Goal: Task Accomplishment & Management: Complete application form

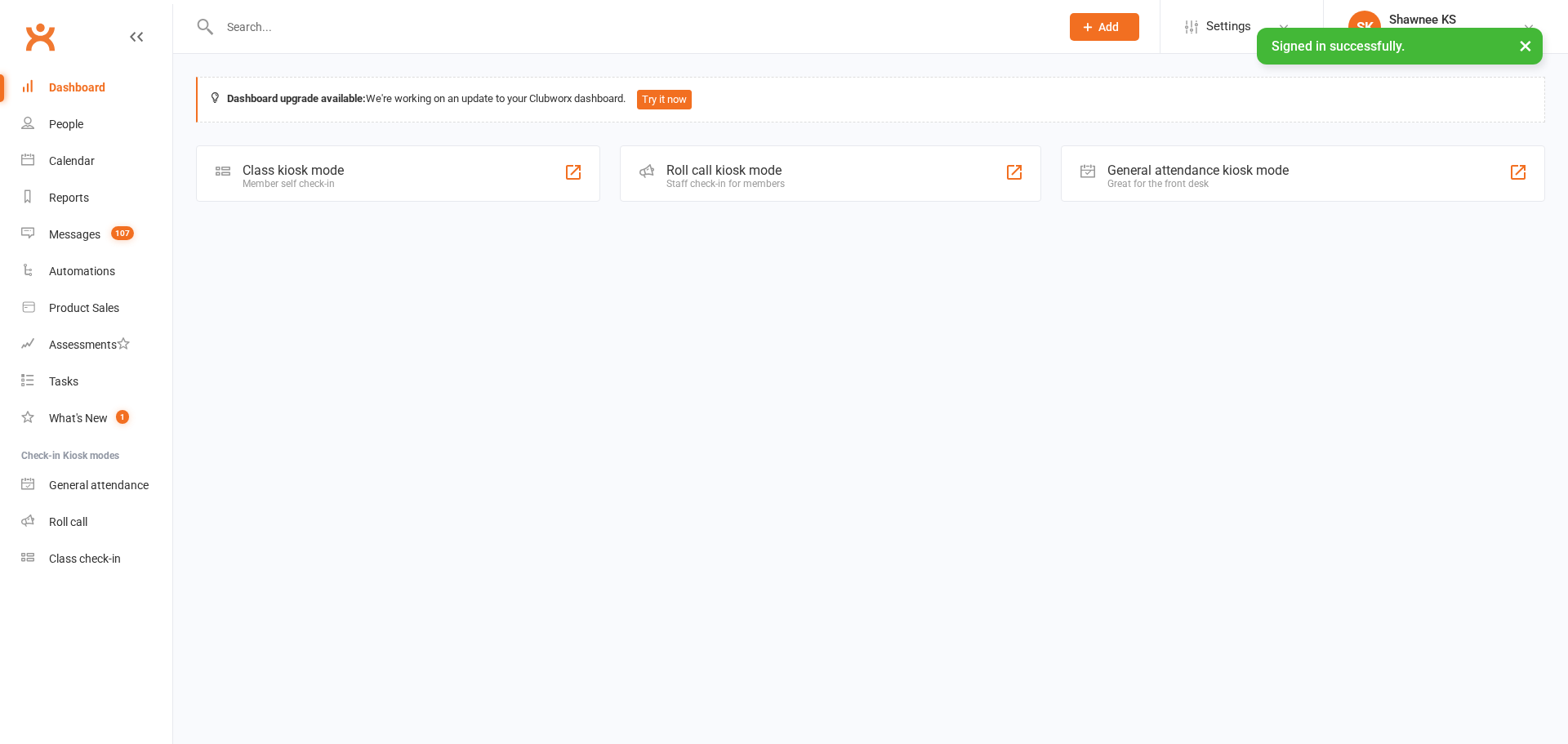
click at [297, 23] on input "text" at bounding box center [631, 26] width 834 height 23
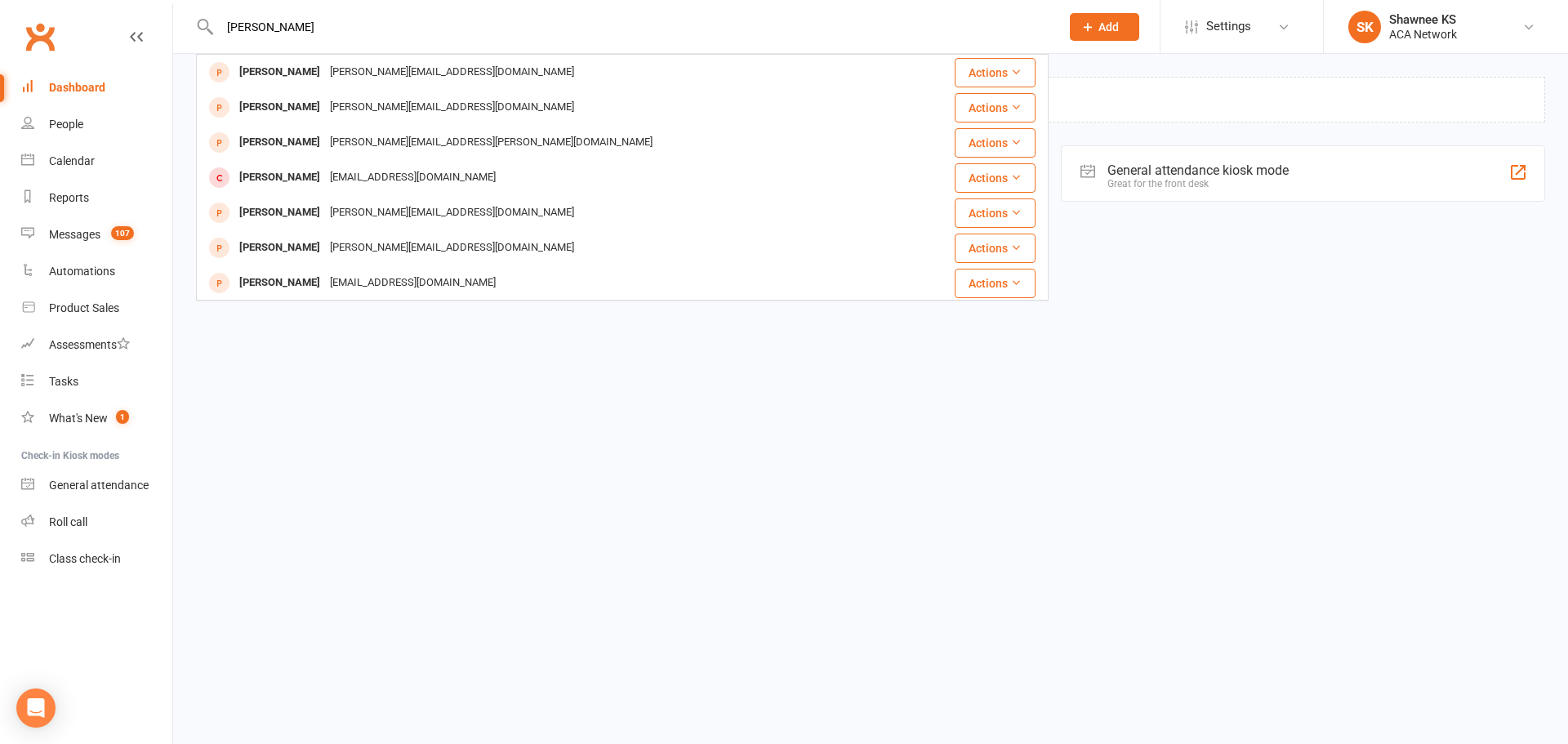
type input "[PERSON_NAME]"
click at [306, 278] on div "[PERSON_NAME]" at bounding box center [280, 283] width 91 height 24
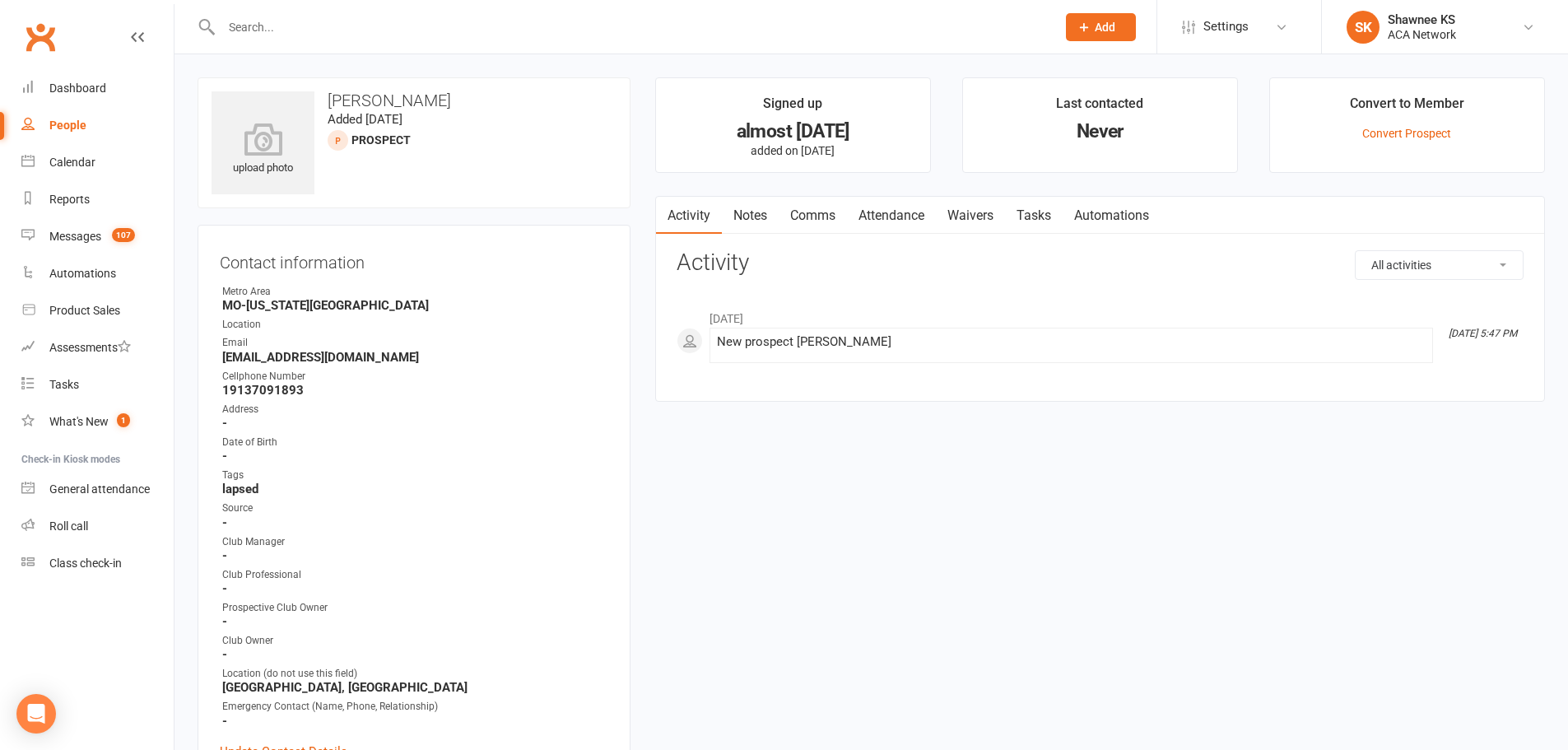
click at [1082, 28] on icon at bounding box center [1084, 28] width 15 height 15
click at [1062, 71] on link "Prospect" at bounding box center [1083, 72] width 147 height 38
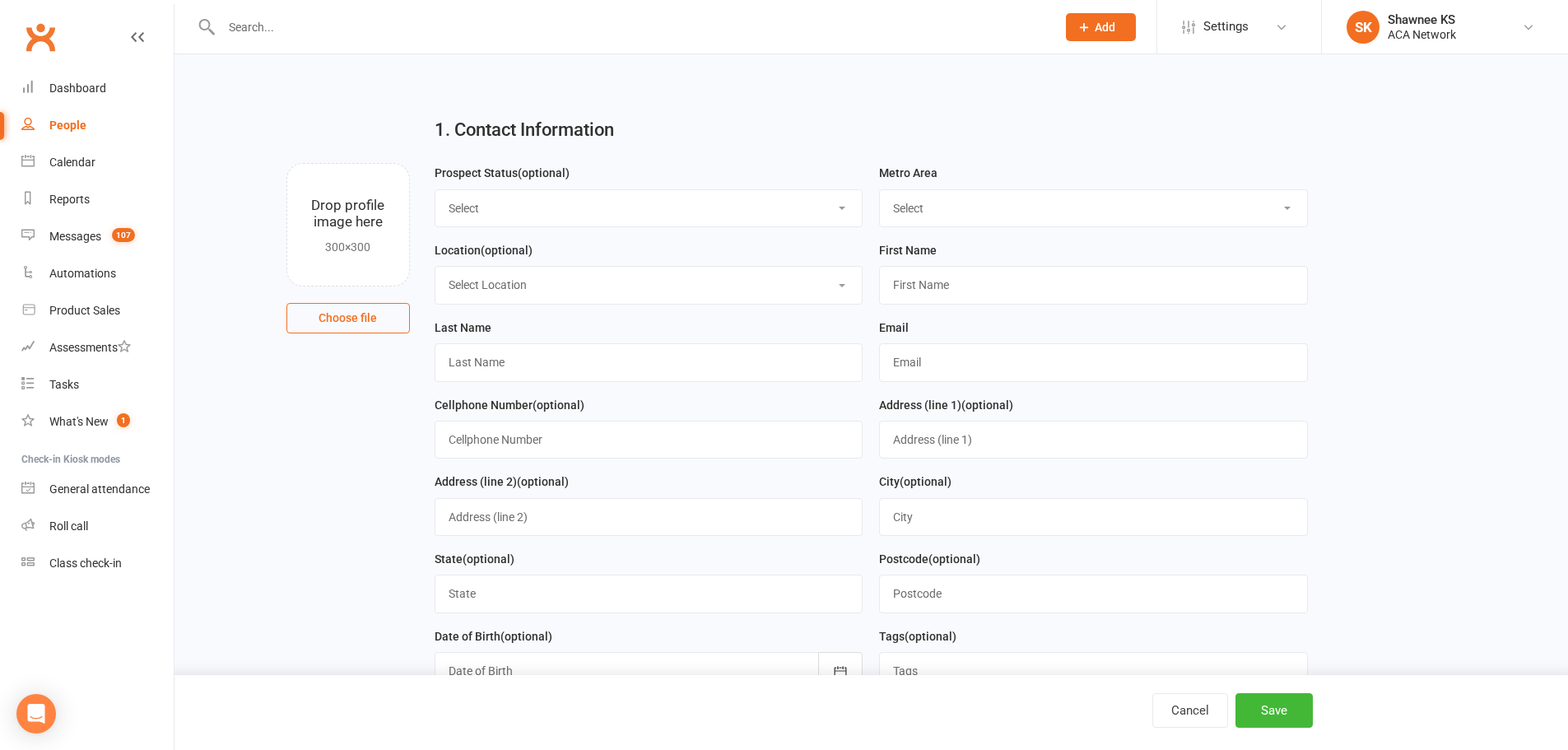
click at [501, 215] on select "Select Lead Guest Interview Not Interested" at bounding box center [649, 208] width 427 height 37
select select "Guest"
click at [435, 190] on select "Select Lead Guest Interview Not Interested" at bounding box center [649, 208] width 427 height 37
click at [945, 204] on select "Select ACA AL-[GEOGRAPHIC_DATA] [GEOGRAPHIC_DATA]-Mobile [GEOGRAPHIC_DATA]-Ft. …" at bounding box center [1093, 208] width 427 height 37
select select "MO-[US_STATE][GEOGRAPHIC_DATA]"
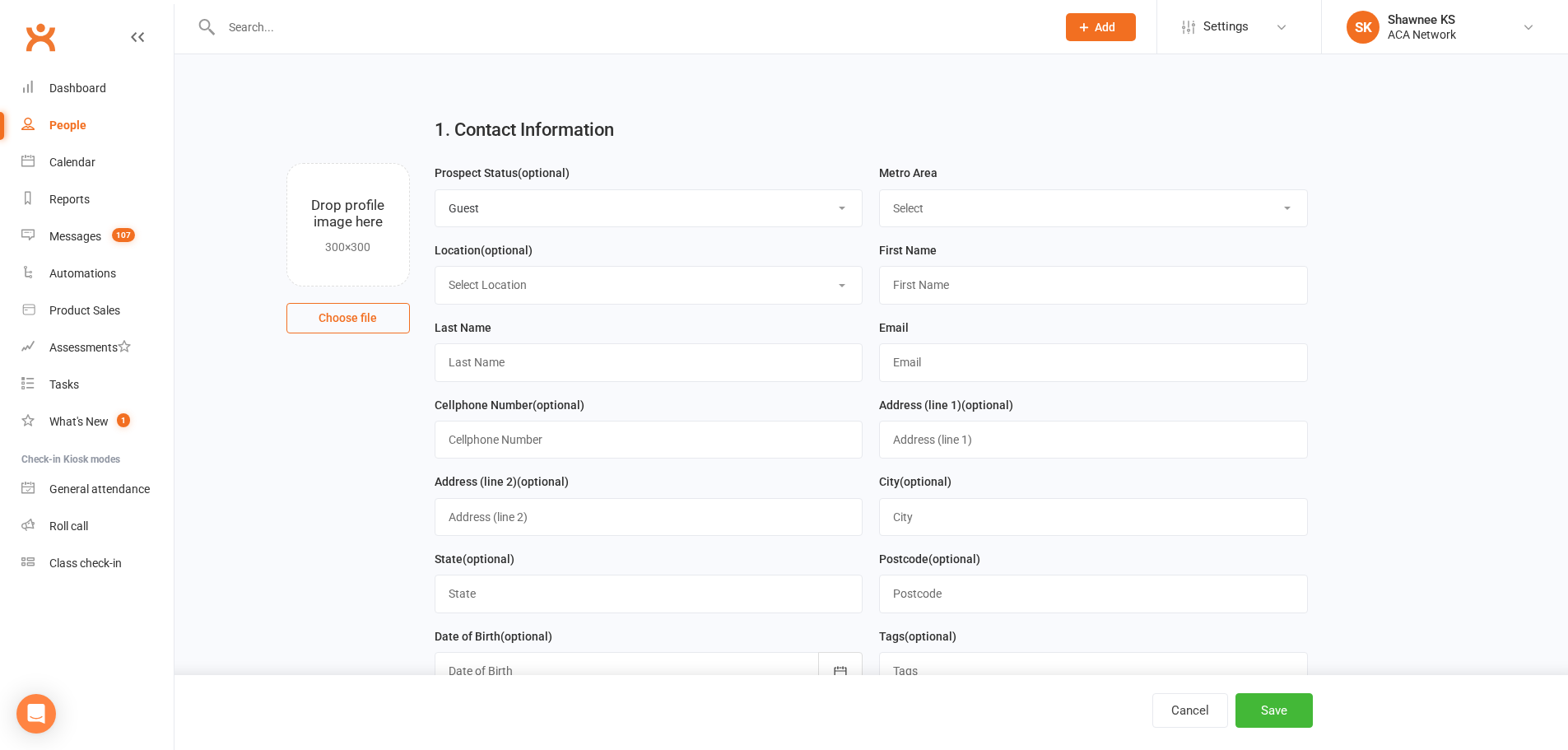
click at [880, 190] on select "Select ACA AL-[GEOGRAPHIC_DATA] [GEOGRAPHIC_DATA]-Mobile [GEOGRAPHIC_DATA]-Ft. …" at bounding box center [1093, 208] width 427 height 37
click at [508, 291] on select "Select Location ACA Global Business Club ACA Rookie Club [GEOGRAPHIC_DATA], [GE…" at bounding box center [649, 285] width 427 height 37
select select "18"
click at [435, 269] on select "Select Location ACA Global Business Club ACA Rookie Club [GEOGRAPHIC_DATA], [GE…" at bounding box center [649, 285] width 427 height 37
click at [945, 290] on input "text" at bounding box center [1093, 284] width 429 height 38
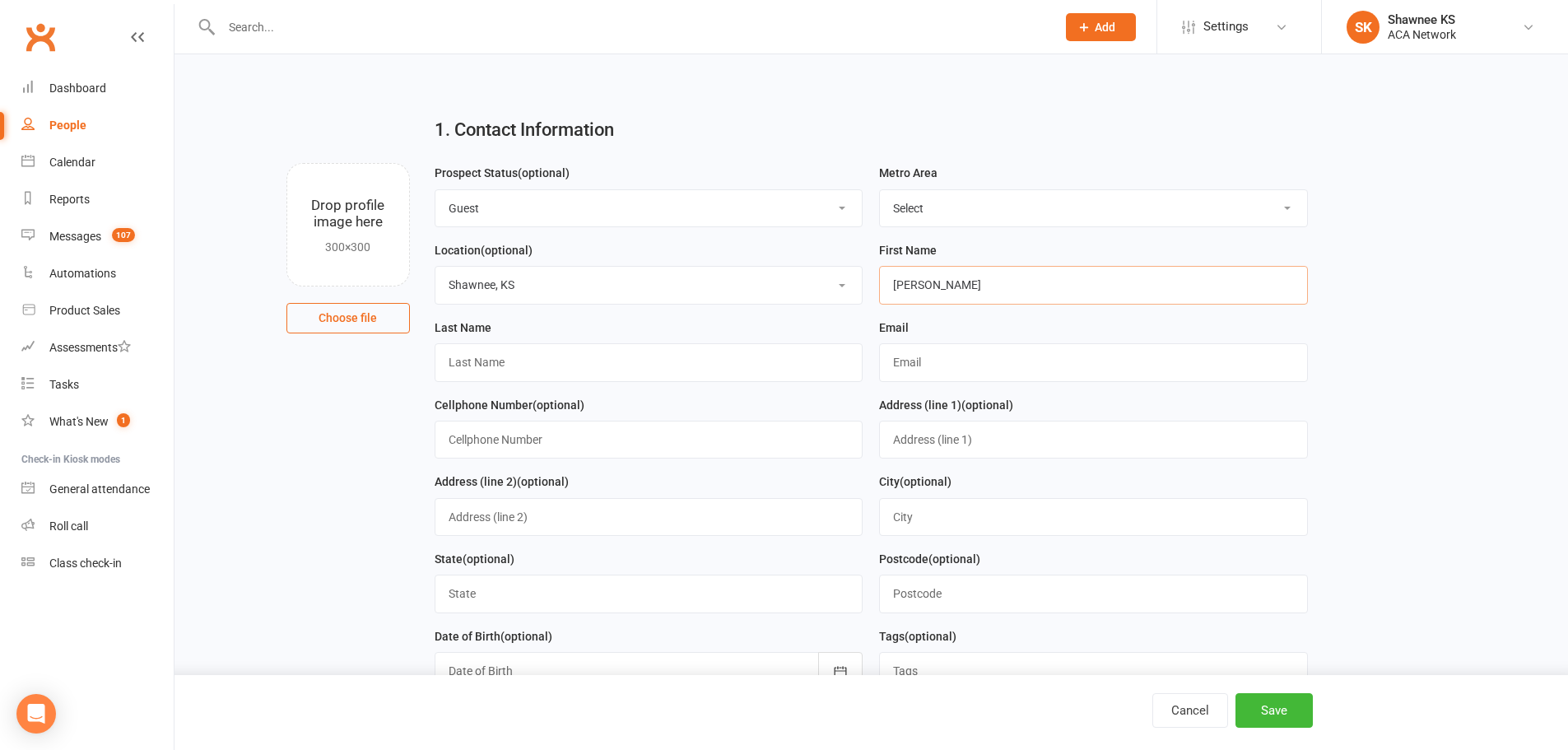
type input "[PERSON_NAME]"
click at [706, 368] on input "text" at bounding box center [649, 362] width 429 height 38
type input "[PERSON_NAME]"
click at [946, 352] on input "text" at bounding box center [1093, 362] width 429 height 38
paste input "[PERSON_NAME][EMAIL_ADDRESS][DOMAIN_NAME]"
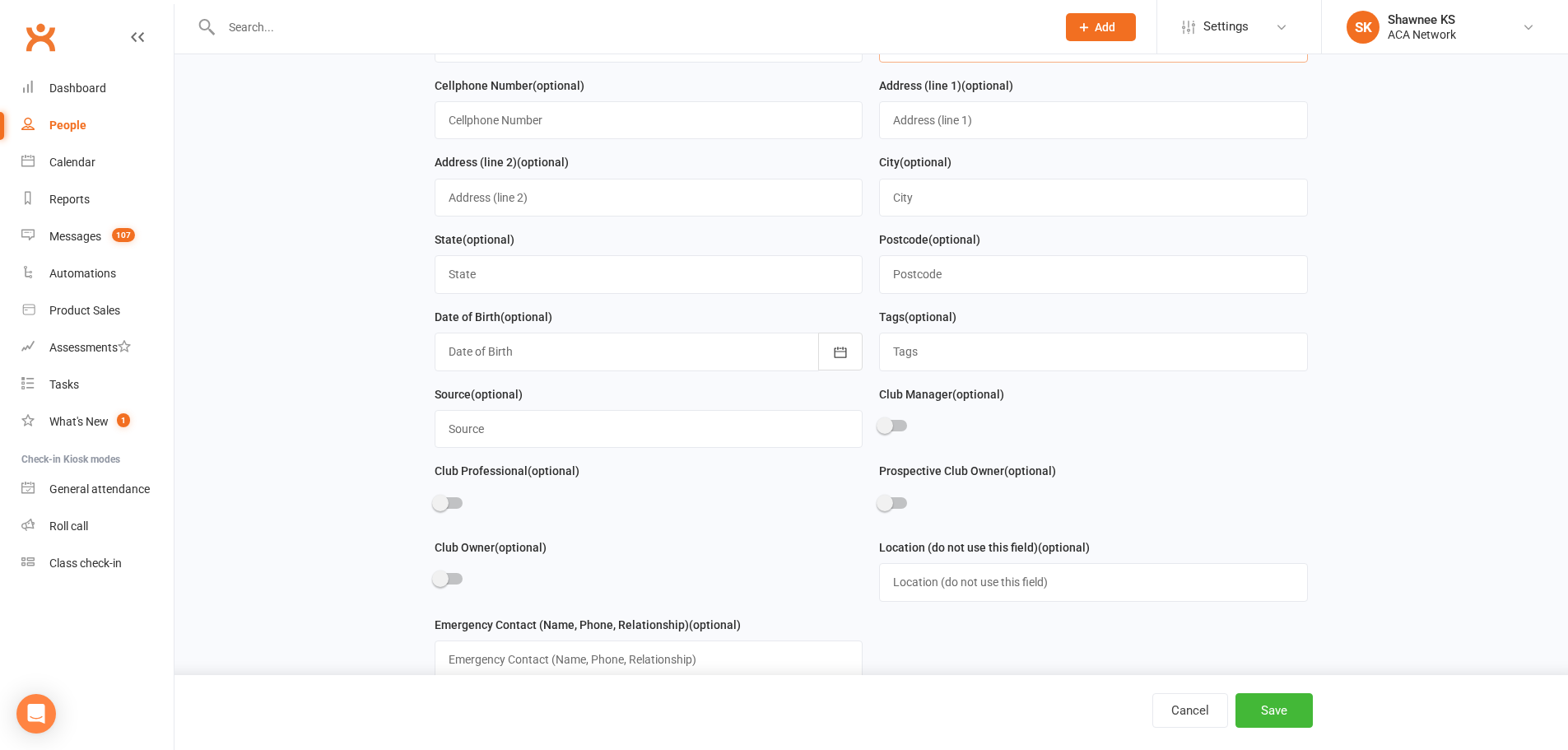
scroll to position [329, 0]
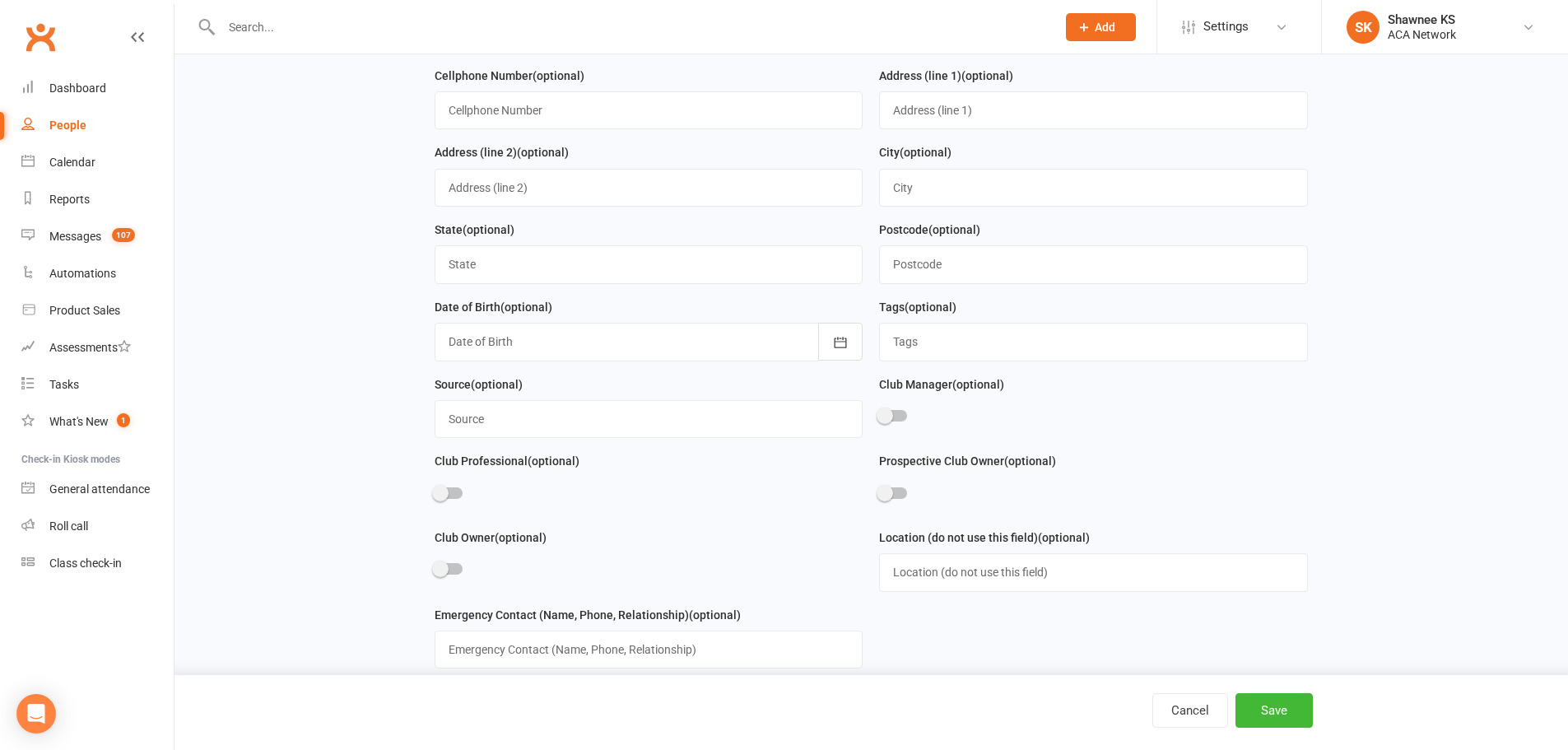
type input "[PERSON_NAME][EMAIL_ADDRESS][DOMAIN_NAME]"
click at [786, 418] on input "text" at bounding box center [649, 419] width 429 height 38
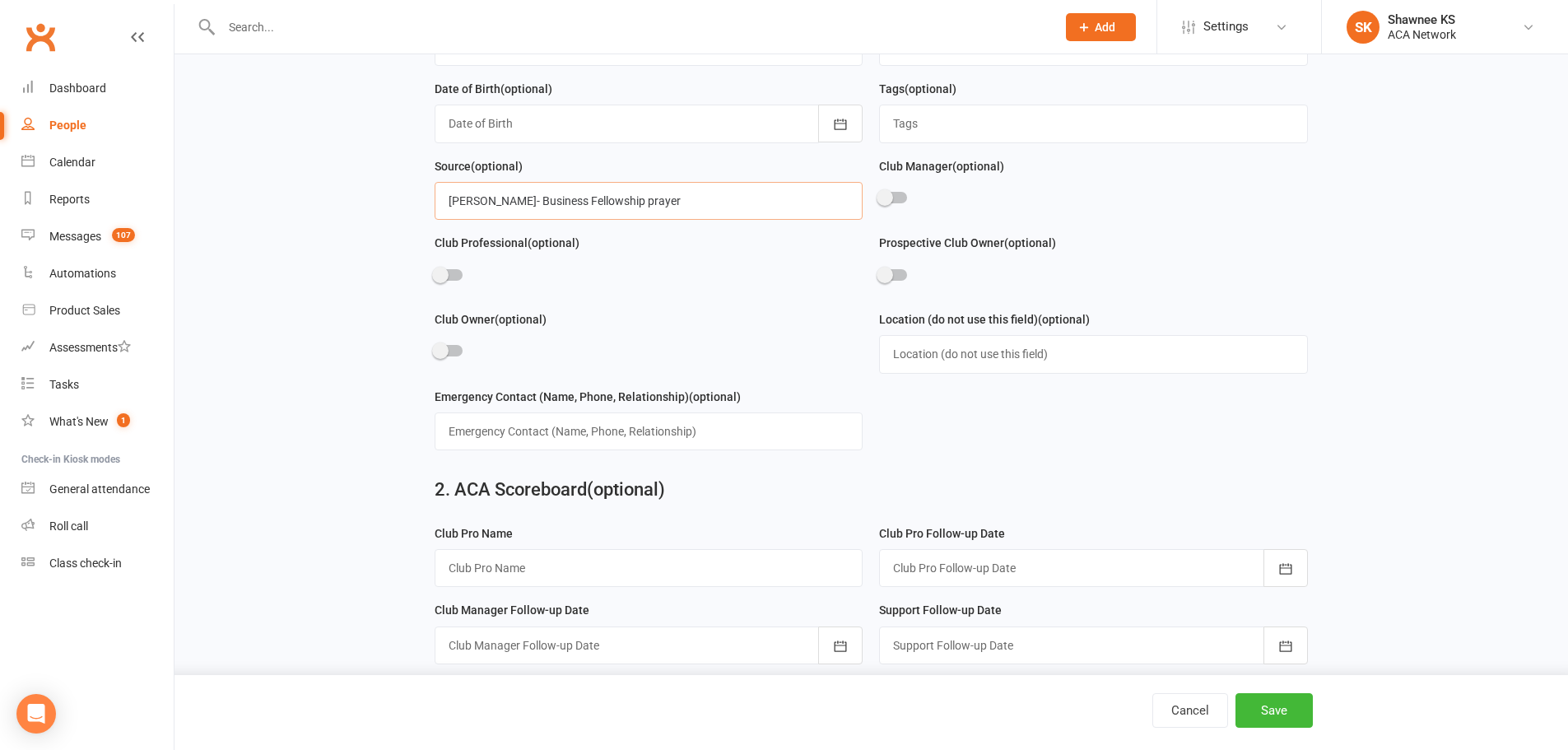
scroll to position [577, 0]
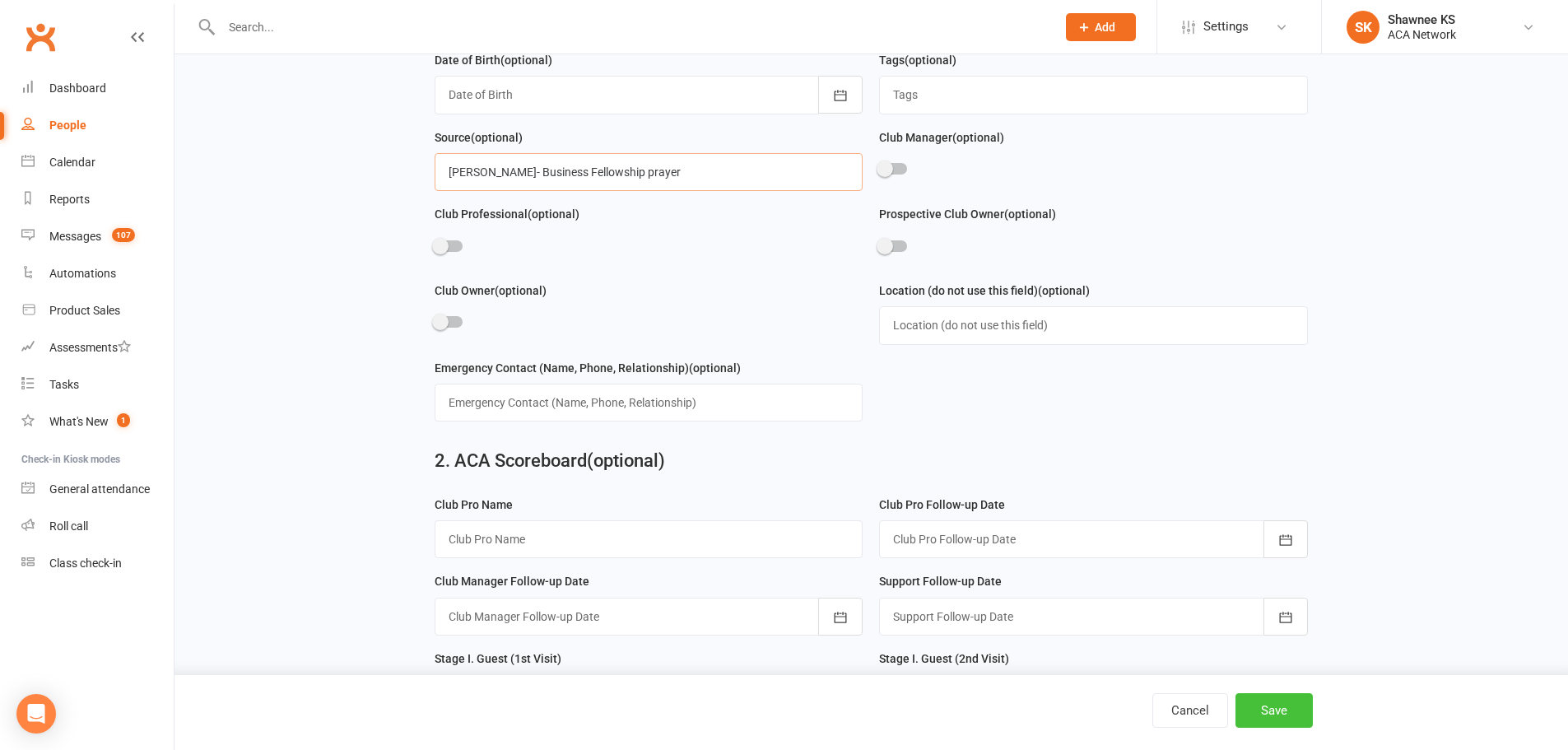
type input "[PERSON_NAME]- Business Fellowship prayer"
click at [1273, 708] on button "Save" at bounding box center [1274, 711] width 77 height 35
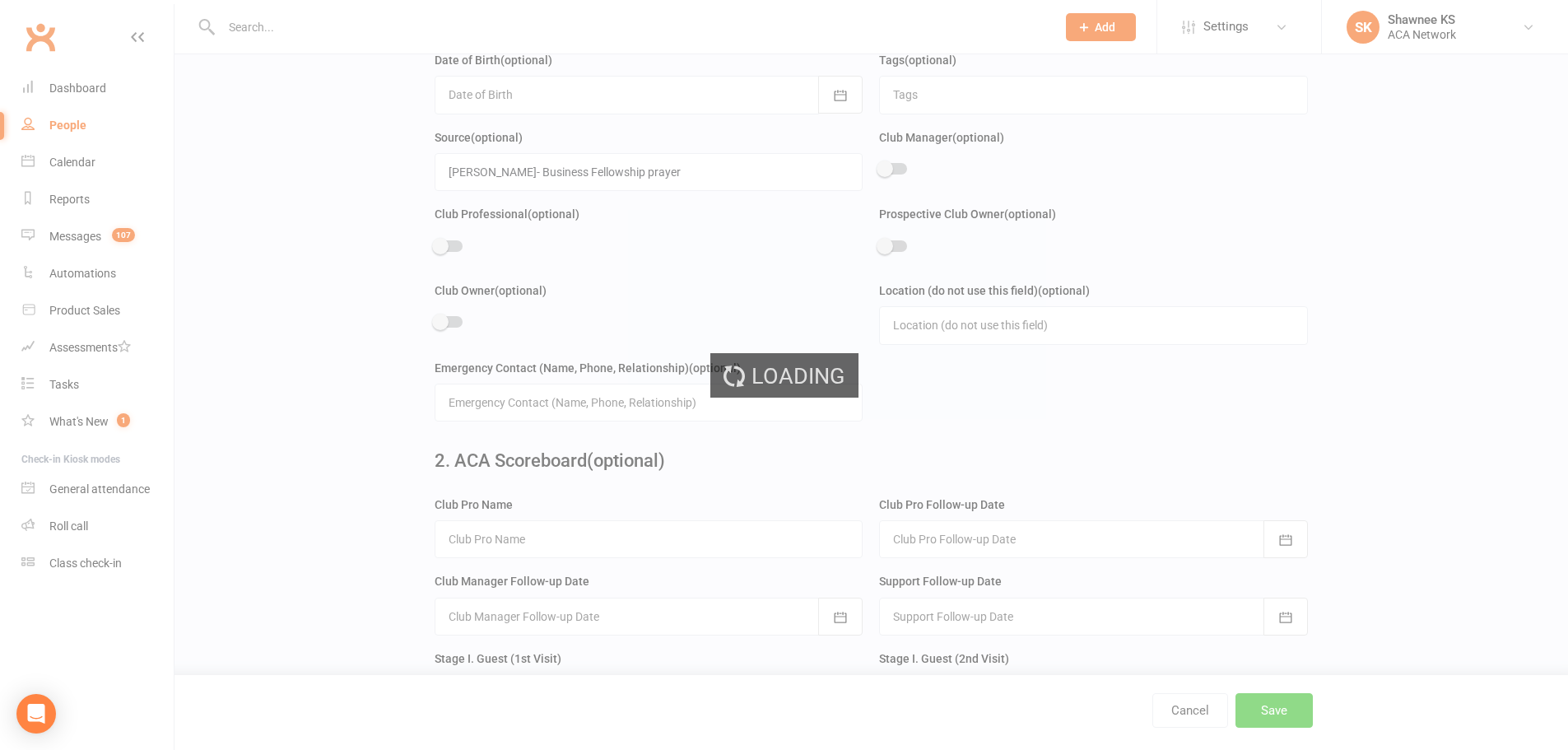
scroll to position [0, 0]
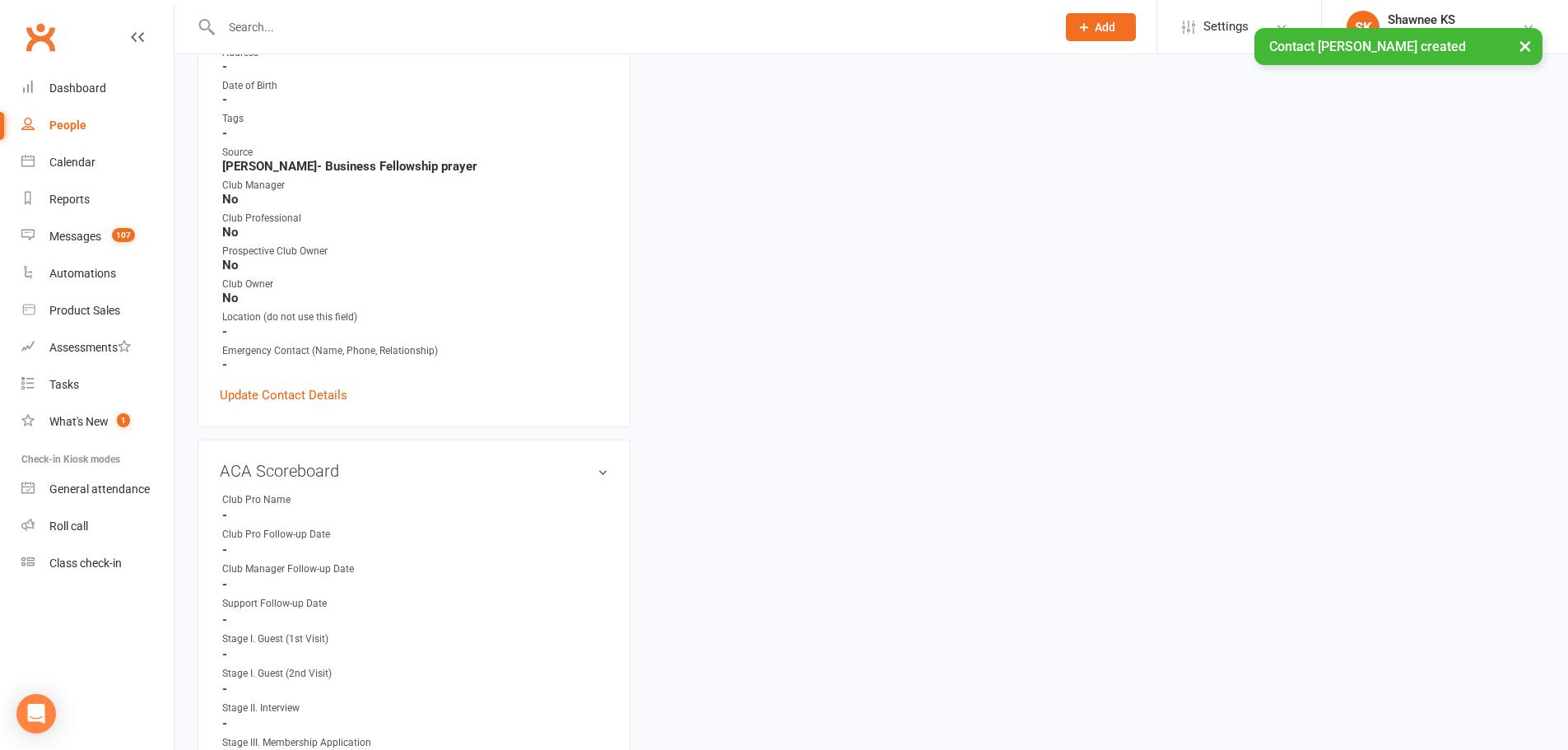
scroll to position [412, 0]
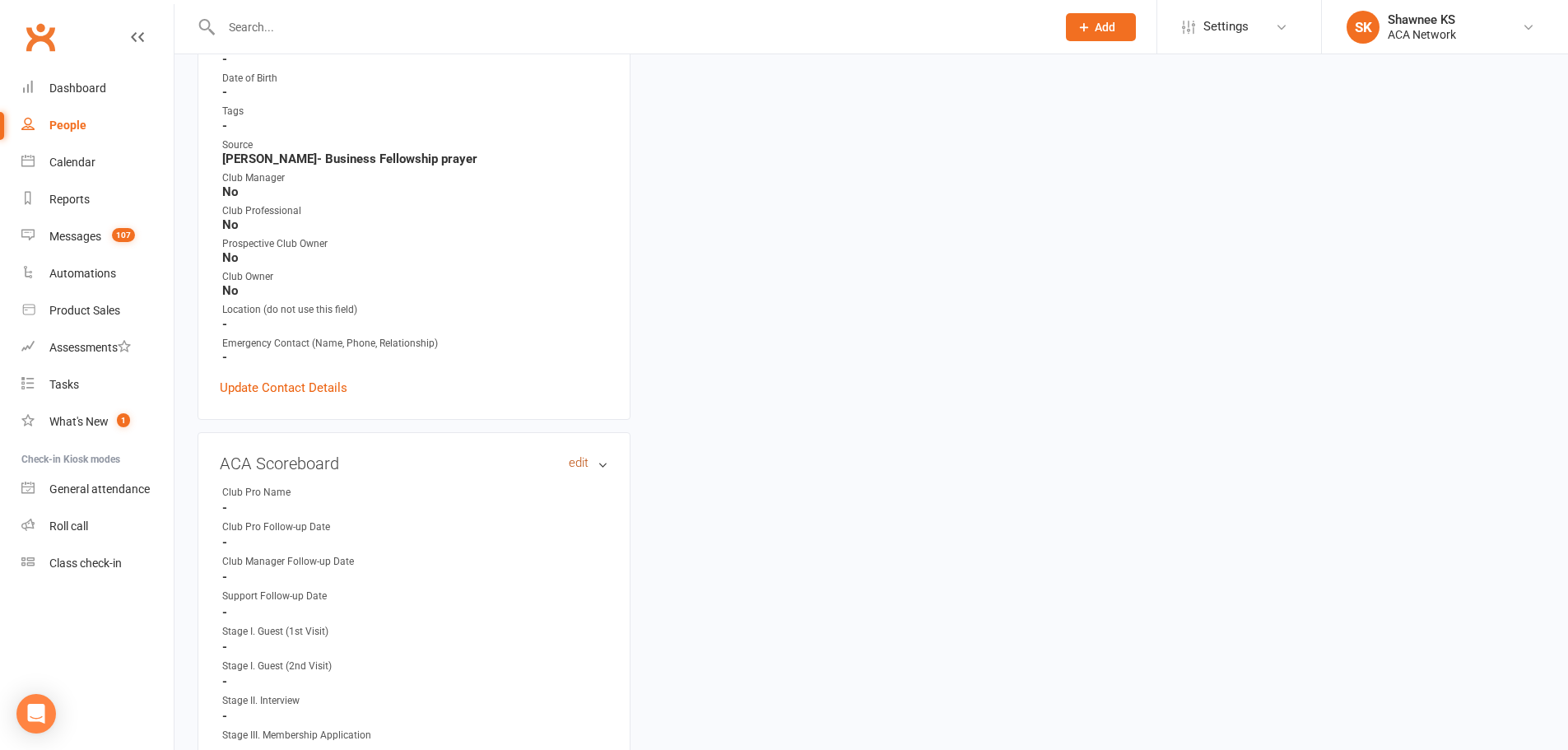
click at [571, 465] on link "edit" at bounding box center [579, 463] width 20 height 14
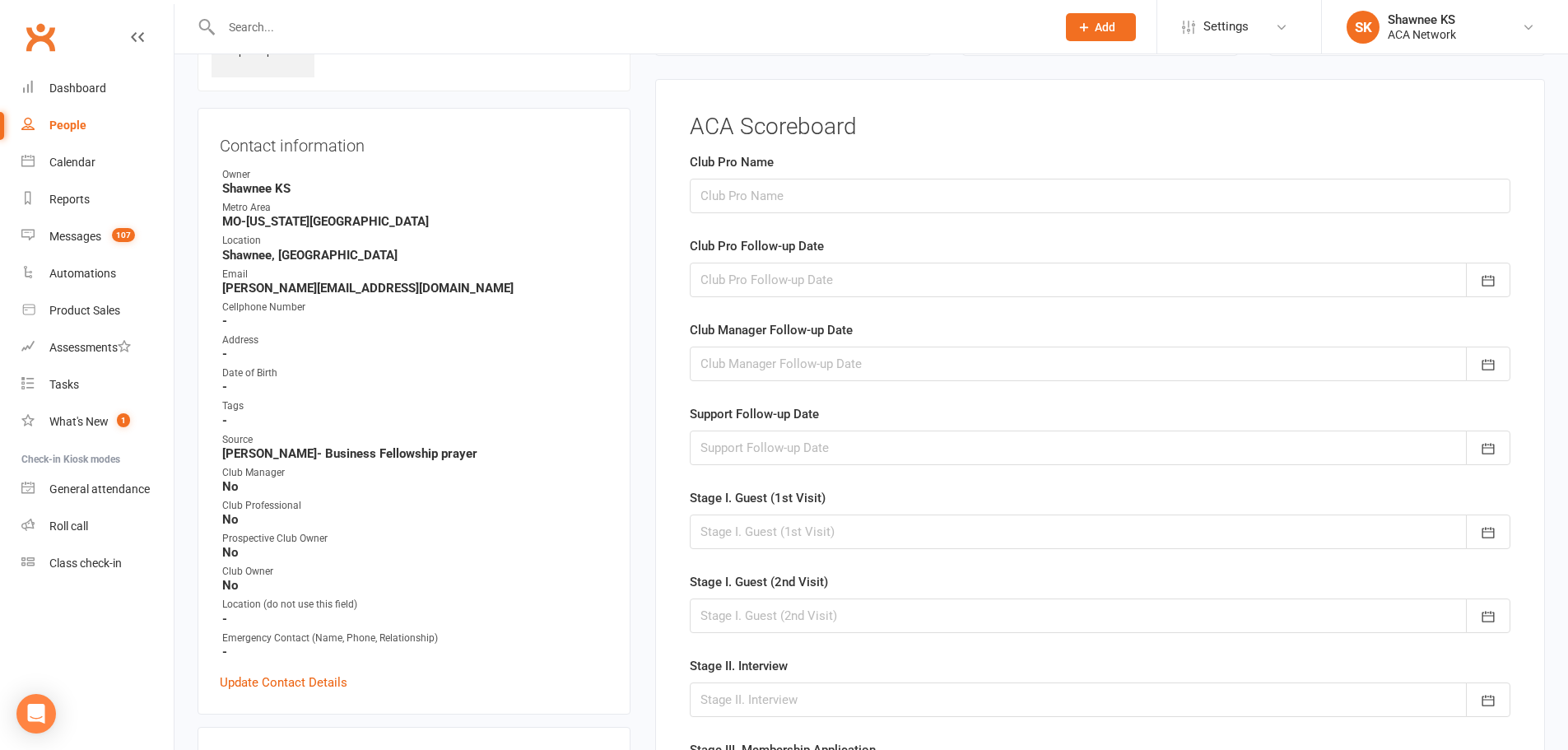
scroll to position [114, 0]
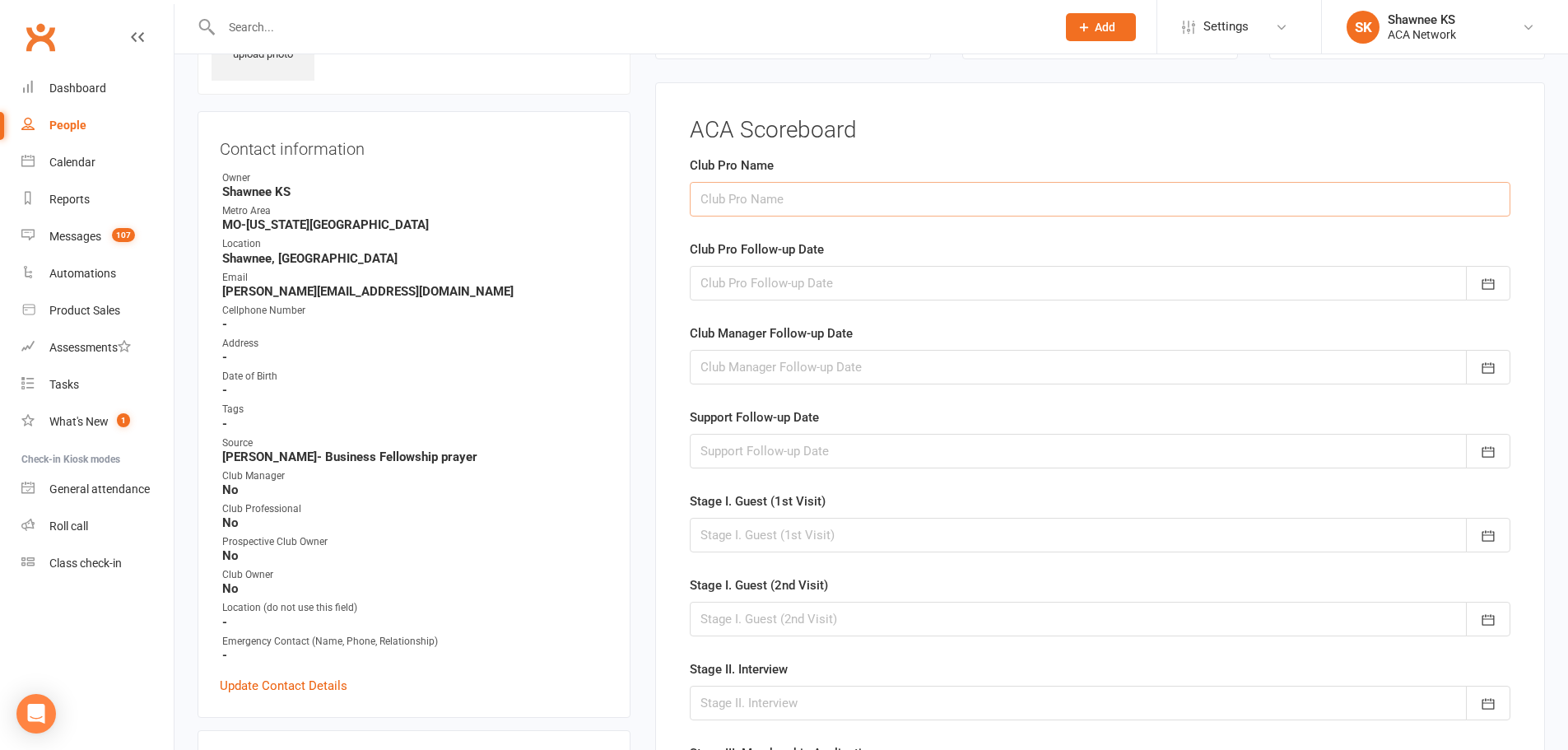
click at [859, 206] on input "text" at bounding box center [1100, 199] width 820 height 35
type input "[PERSON_NAME]"
click at [782, 280] on div at bounding box center [1100, 283] width 820 height 35
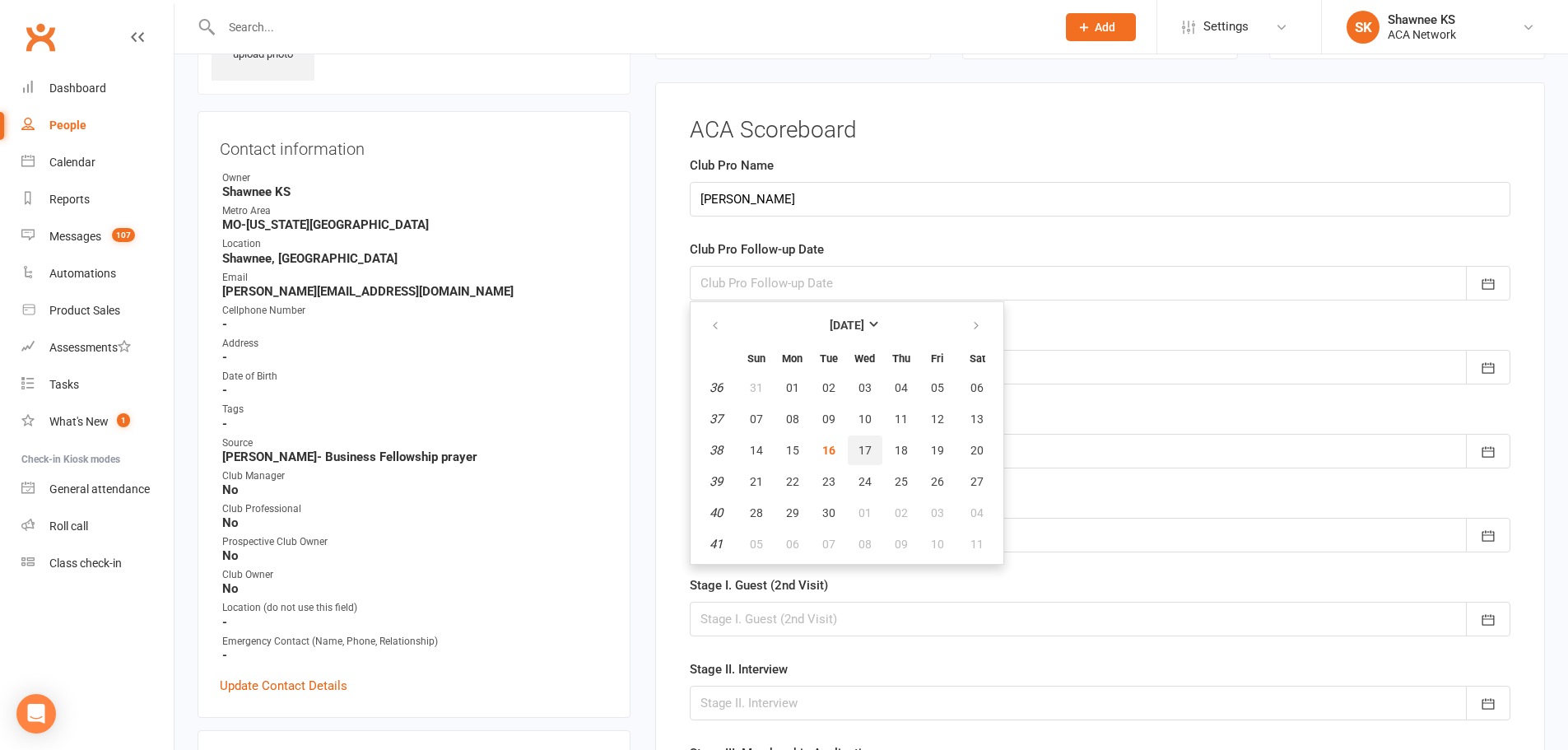
click at [861, 448] on span "17" at bounding box center [865, 450] width 13 height 13
type input "[DATE]"
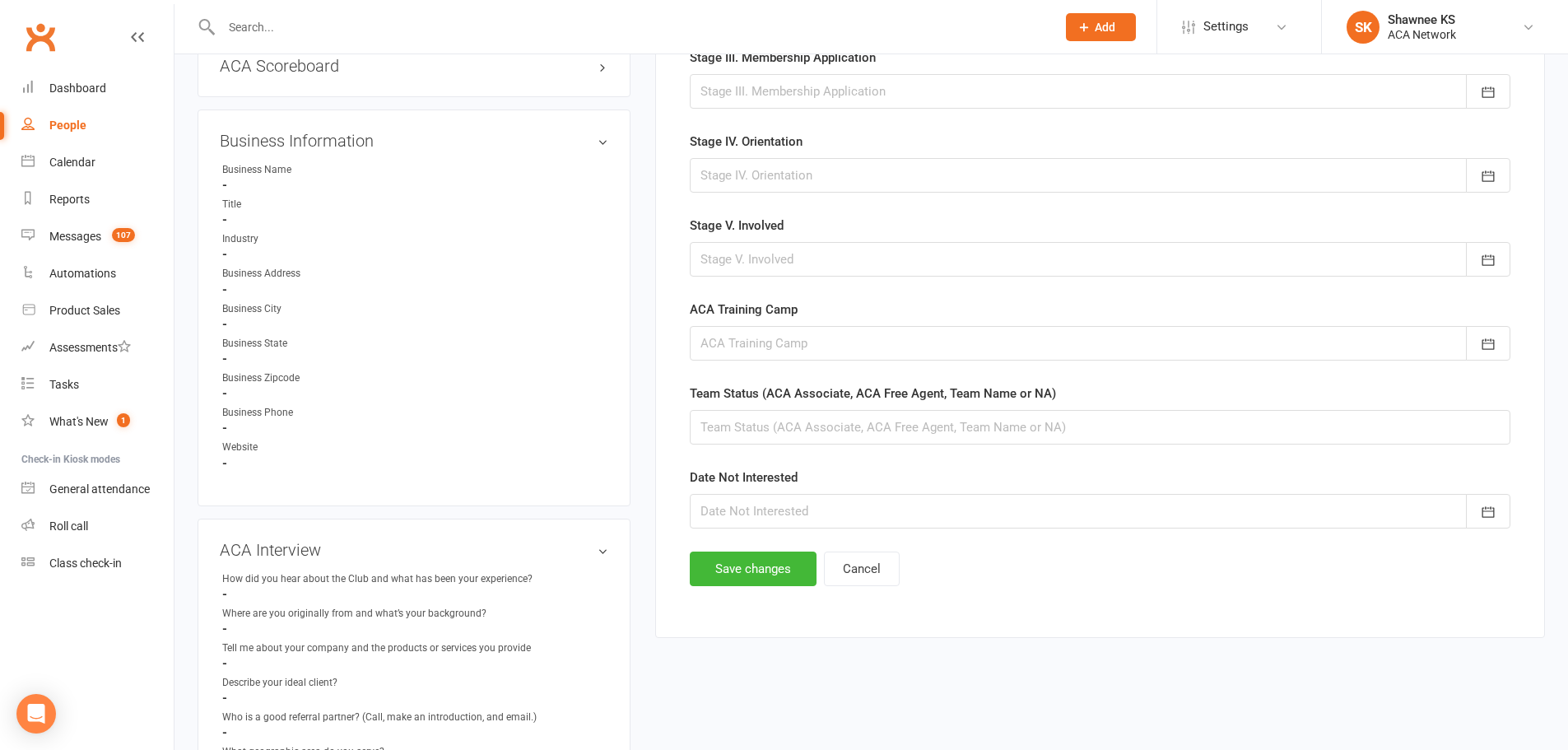
scroll to position [855, 0]
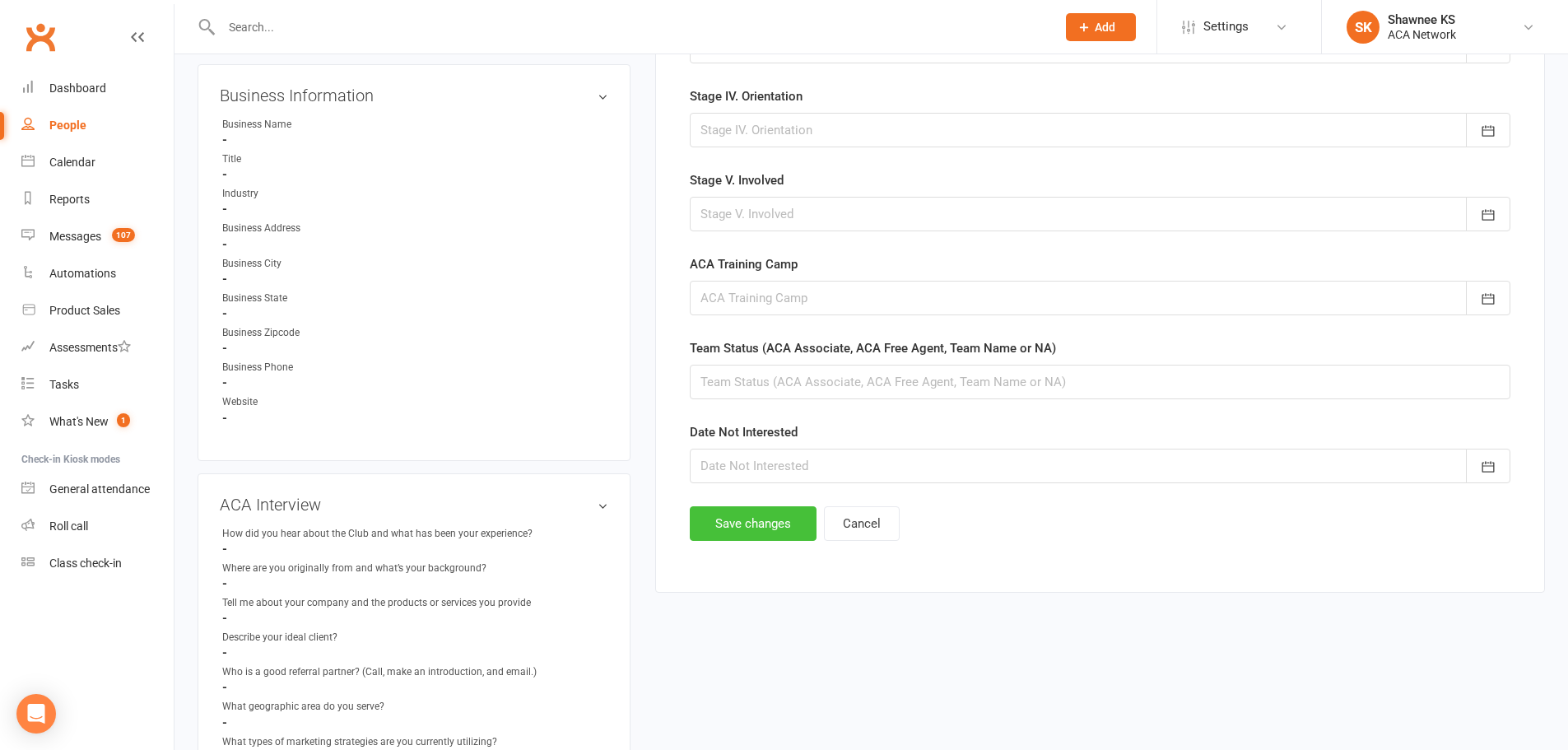
click at [747, 525] on button "Save changes" at bounding box center [753, 524] width 126 height 35
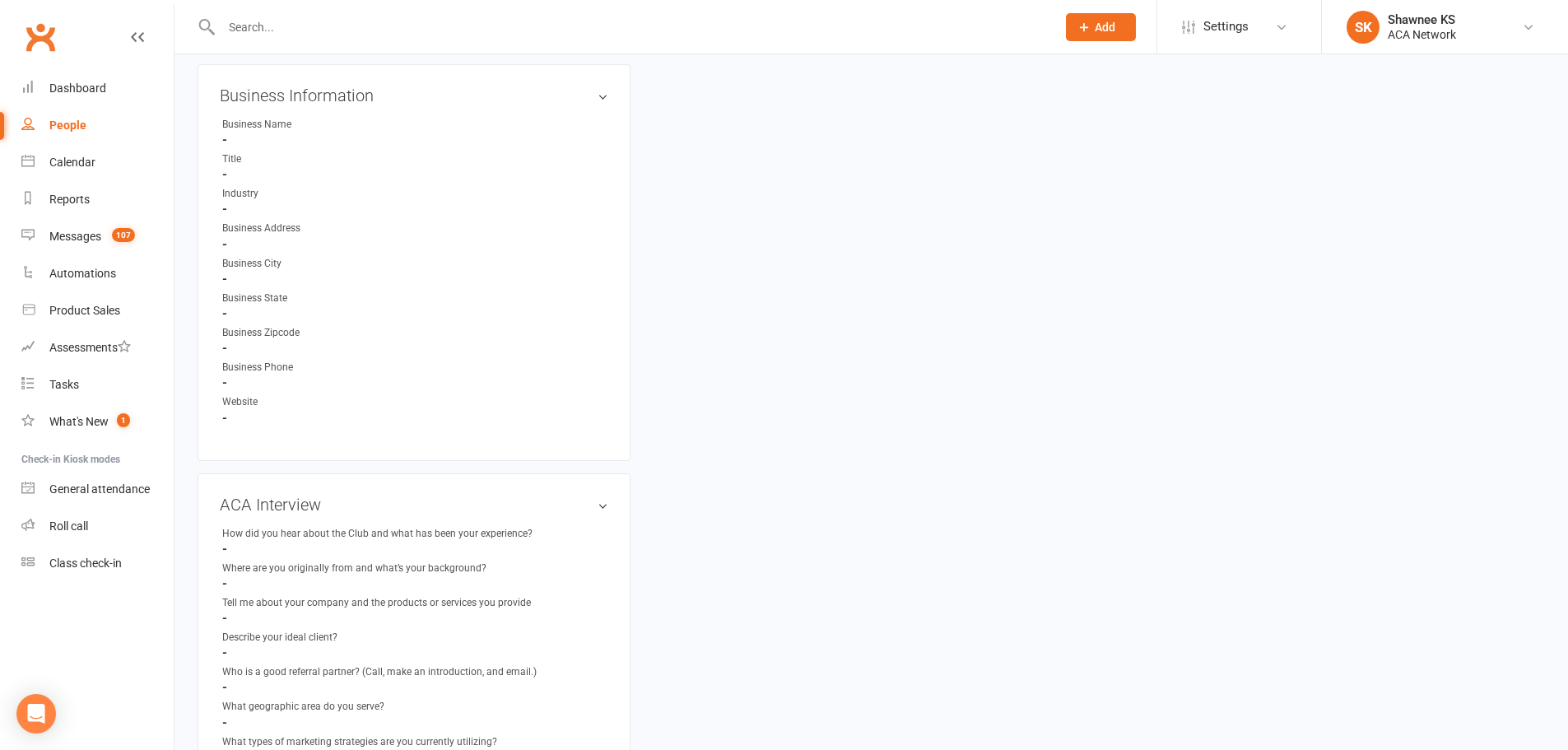
click at [272, 28] on input "text" at bounding box center [630, 27] width 828 height 23
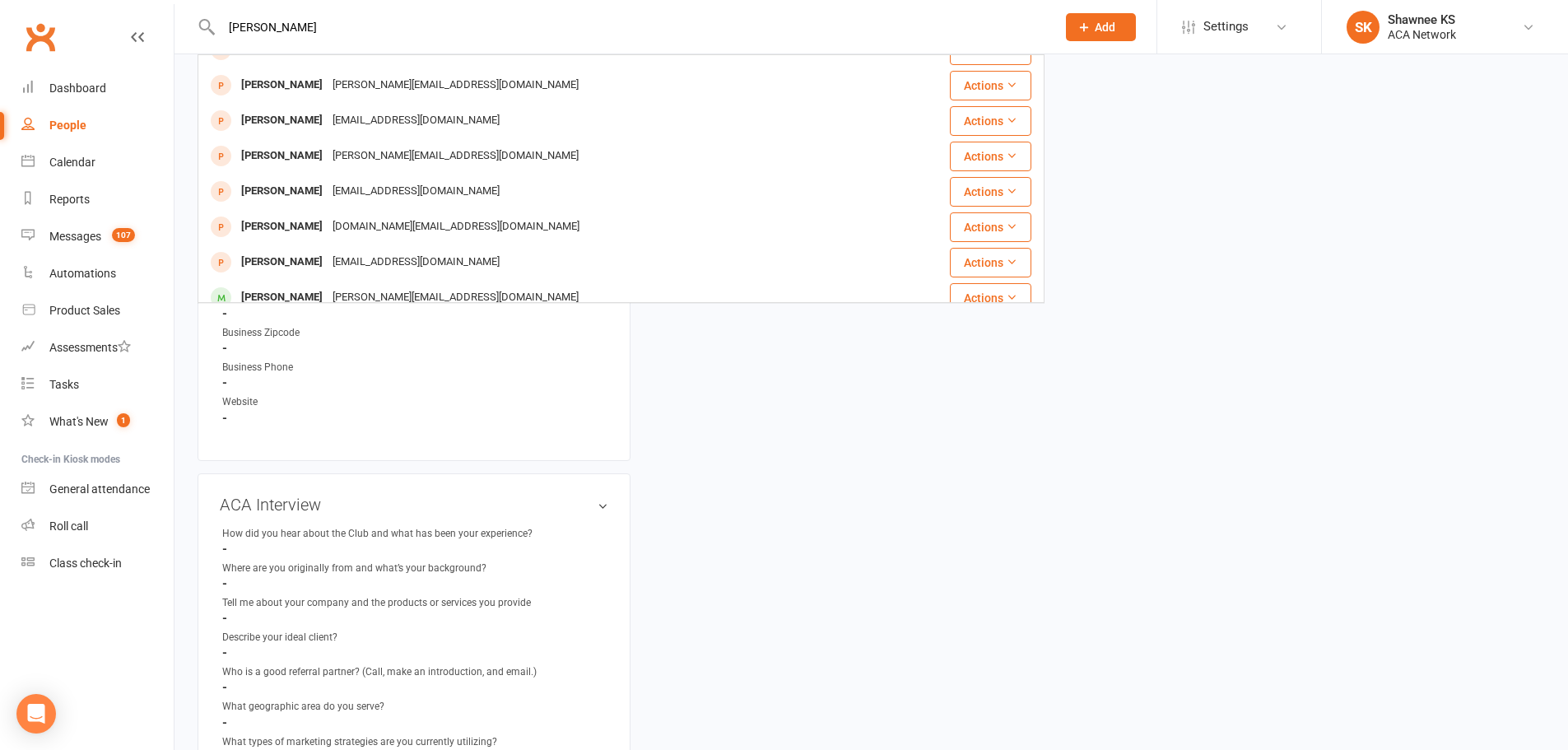
scroll to position [198, 0]
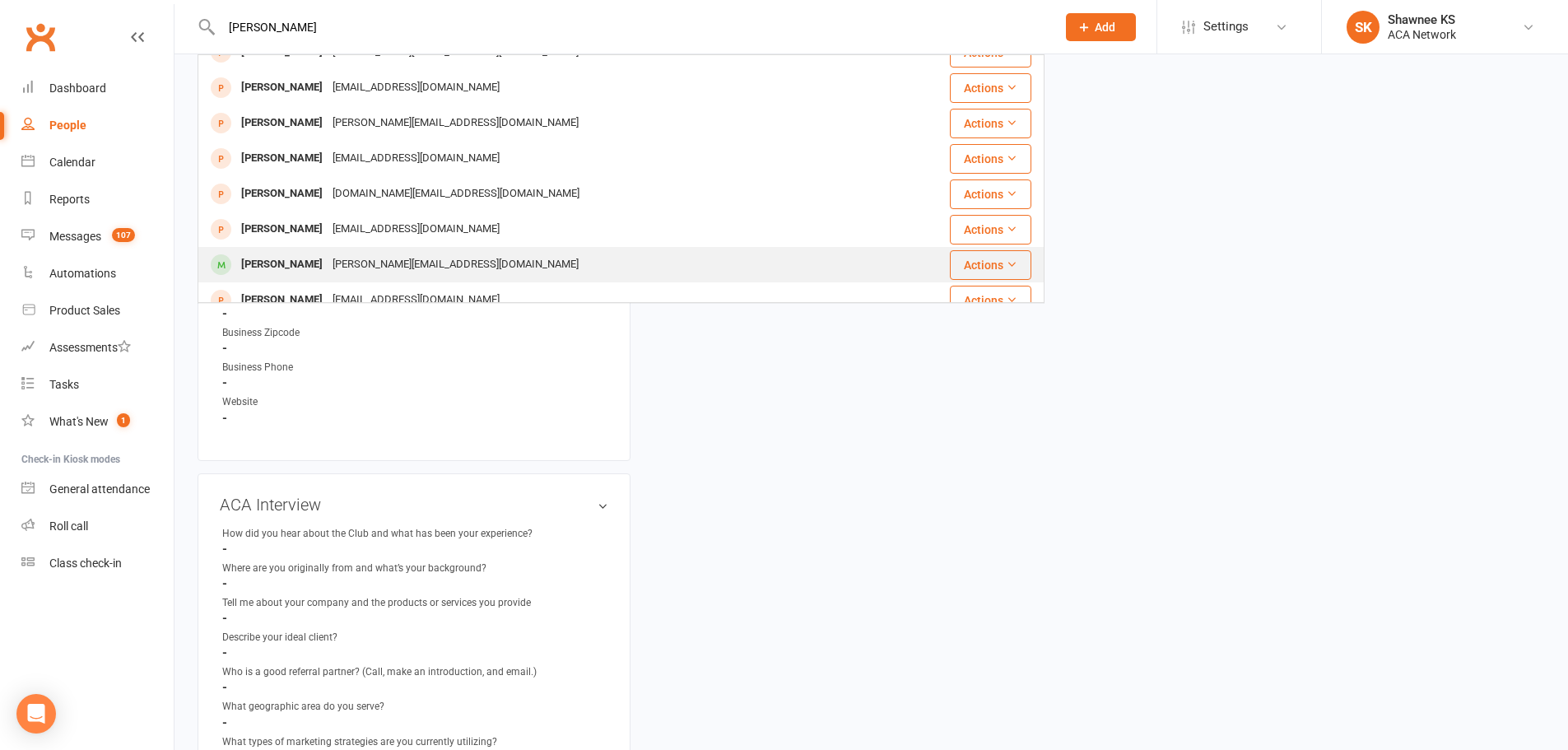
type input "[PERSON_NAME]"
click at [448, 262] on div "[PERSON_NAME][EMAIL_ADDRESS][DOMAIN_NAME]" at bounding box center [455, 265] width 256 height 24
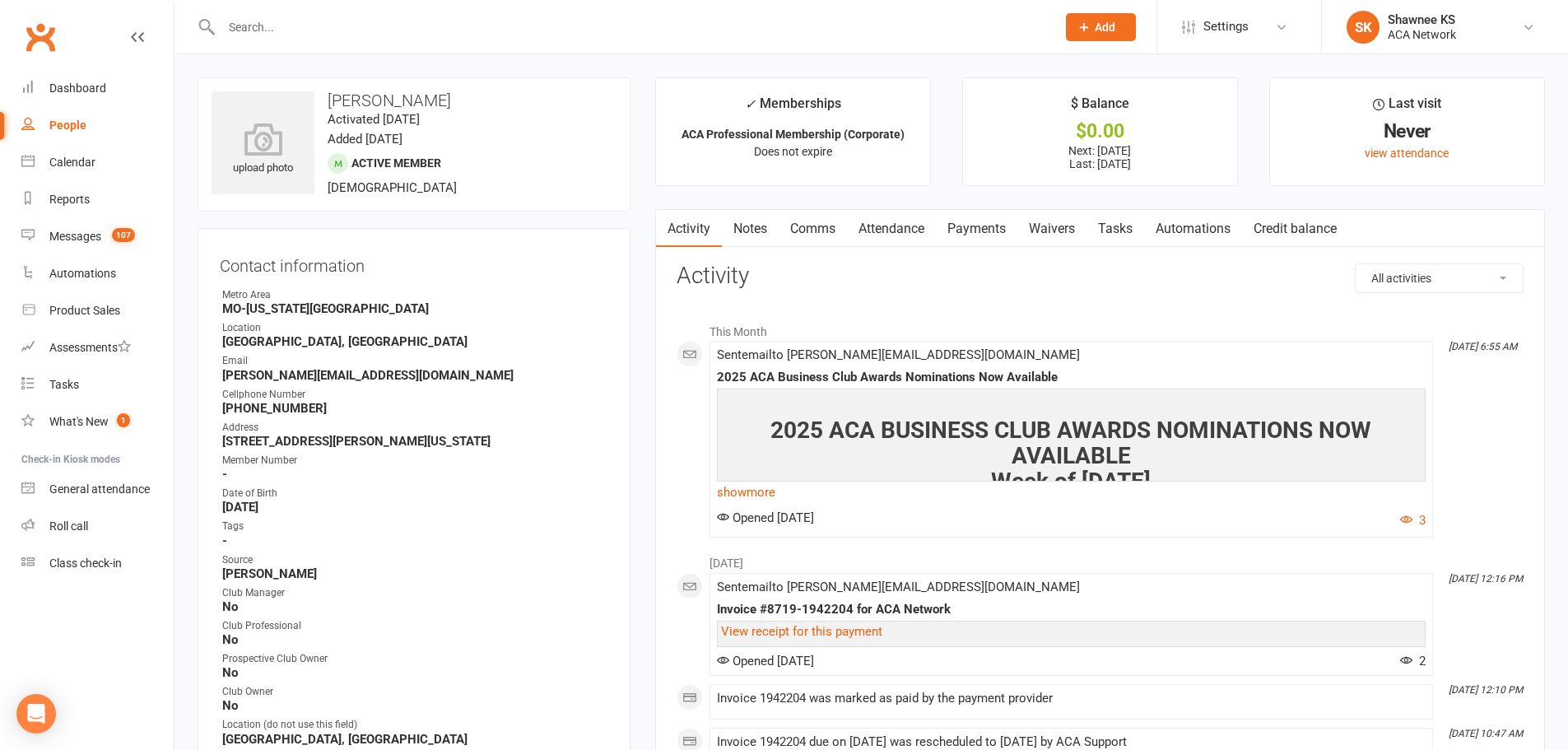
click at [291, 35] on input "text" at bounding box center [630, 27] width 828 height 23
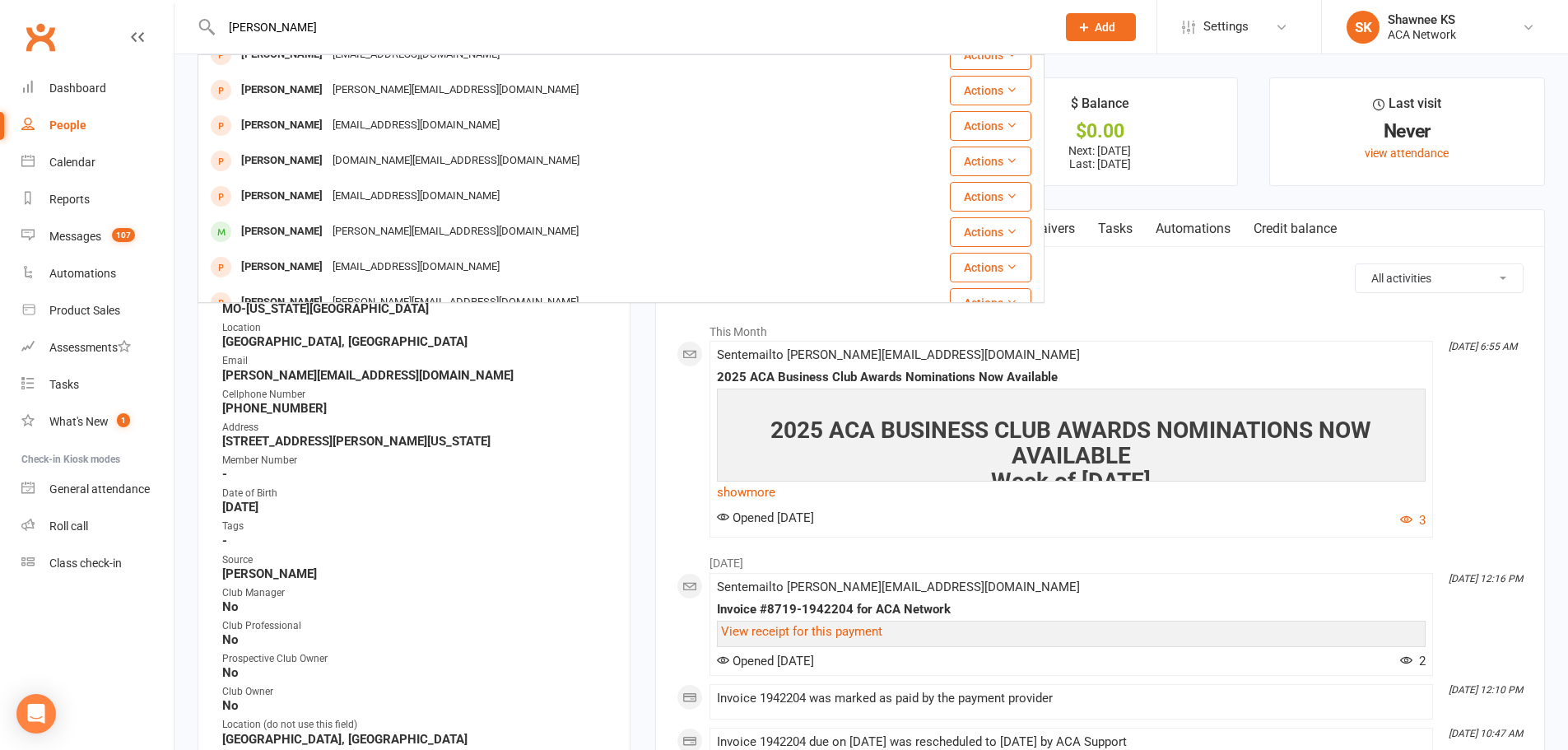
scroll to position [263, 0]
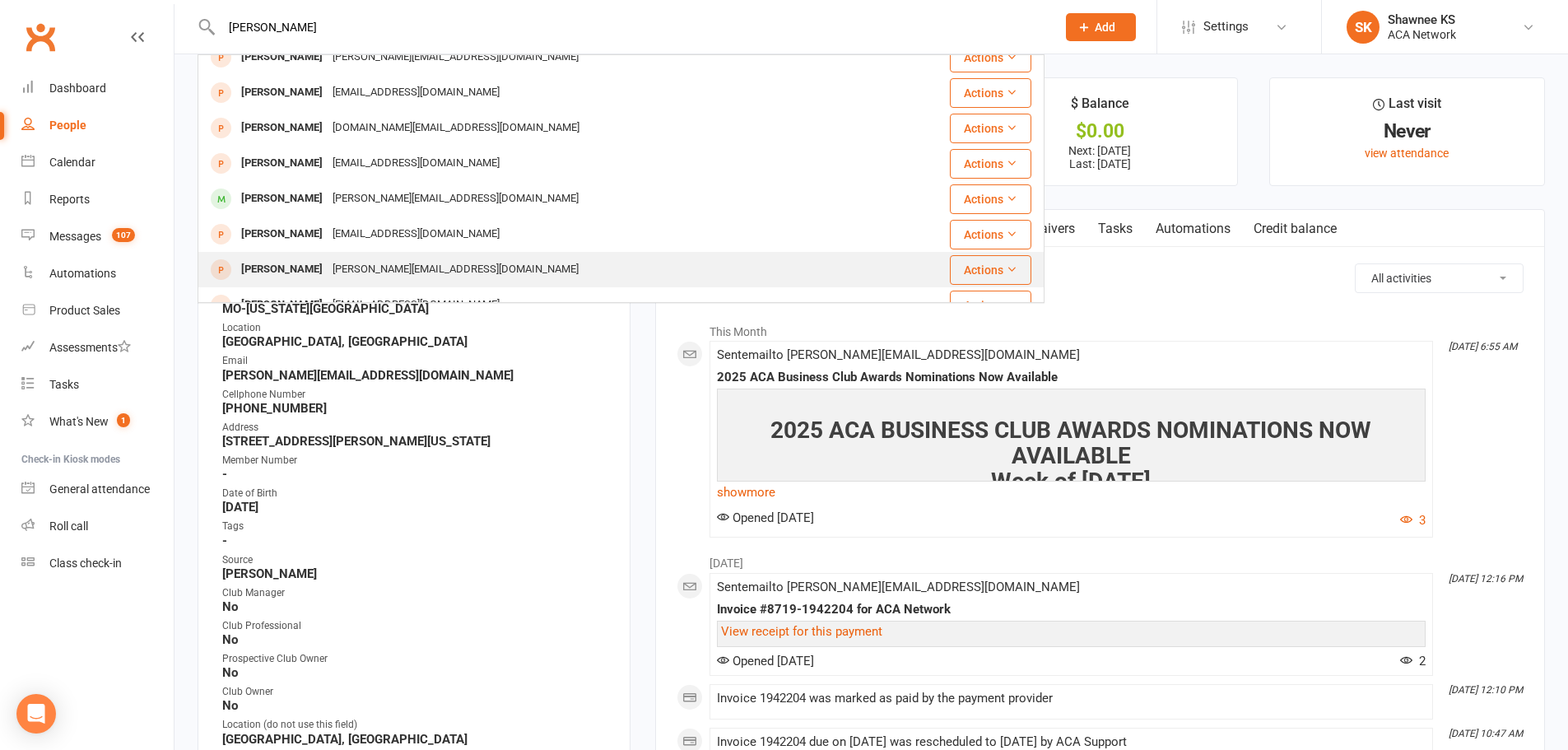
type input "[PERSON_NAME]"
click at [427, 268] on div "[PERSON_NAME][EMAIL_ADDRESS][DOMAIN_NAME]" at bounding box center [455, 270] width 256 height 24
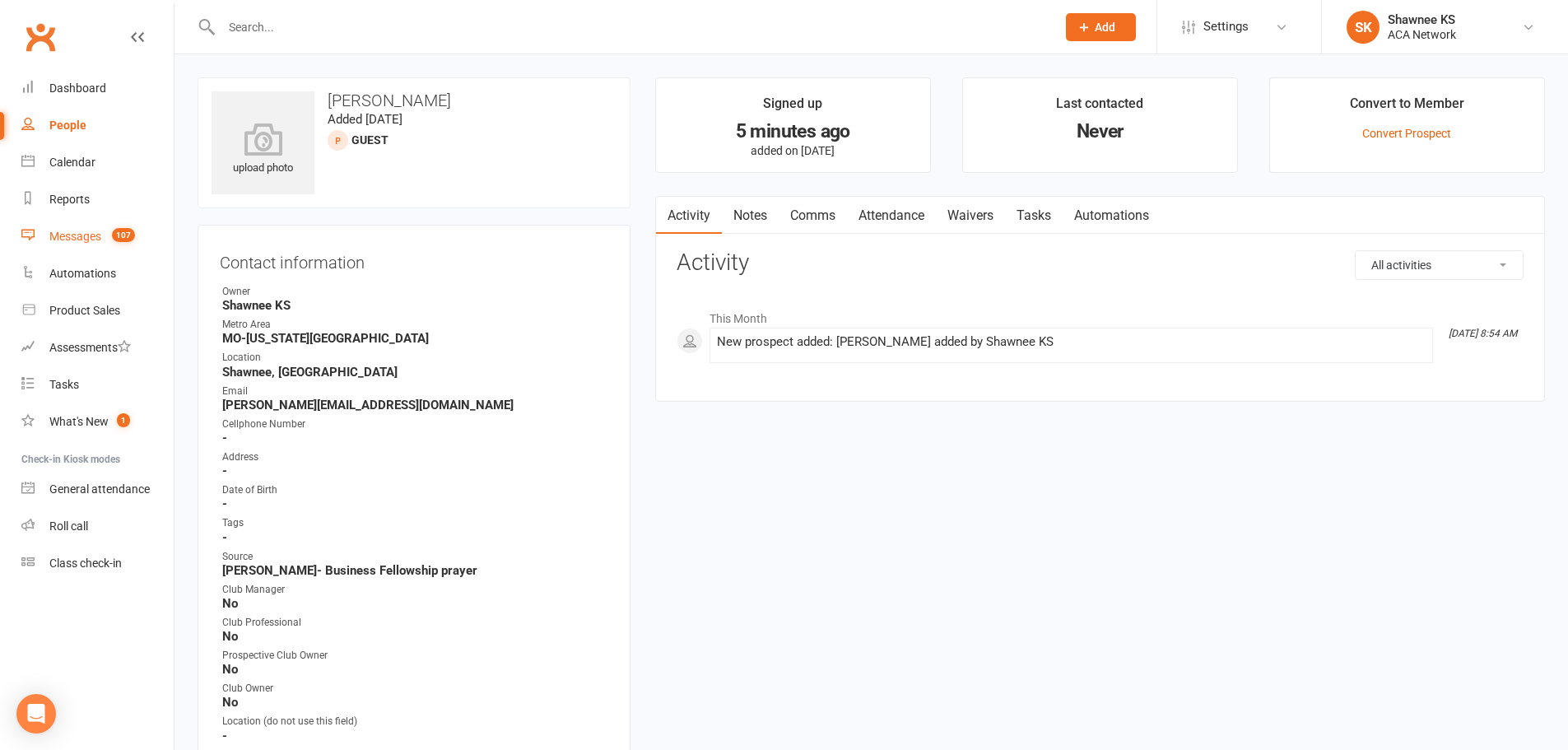
click at [80, 235] on div "Messages" at bounding box center [75, 237] width 52 height 13
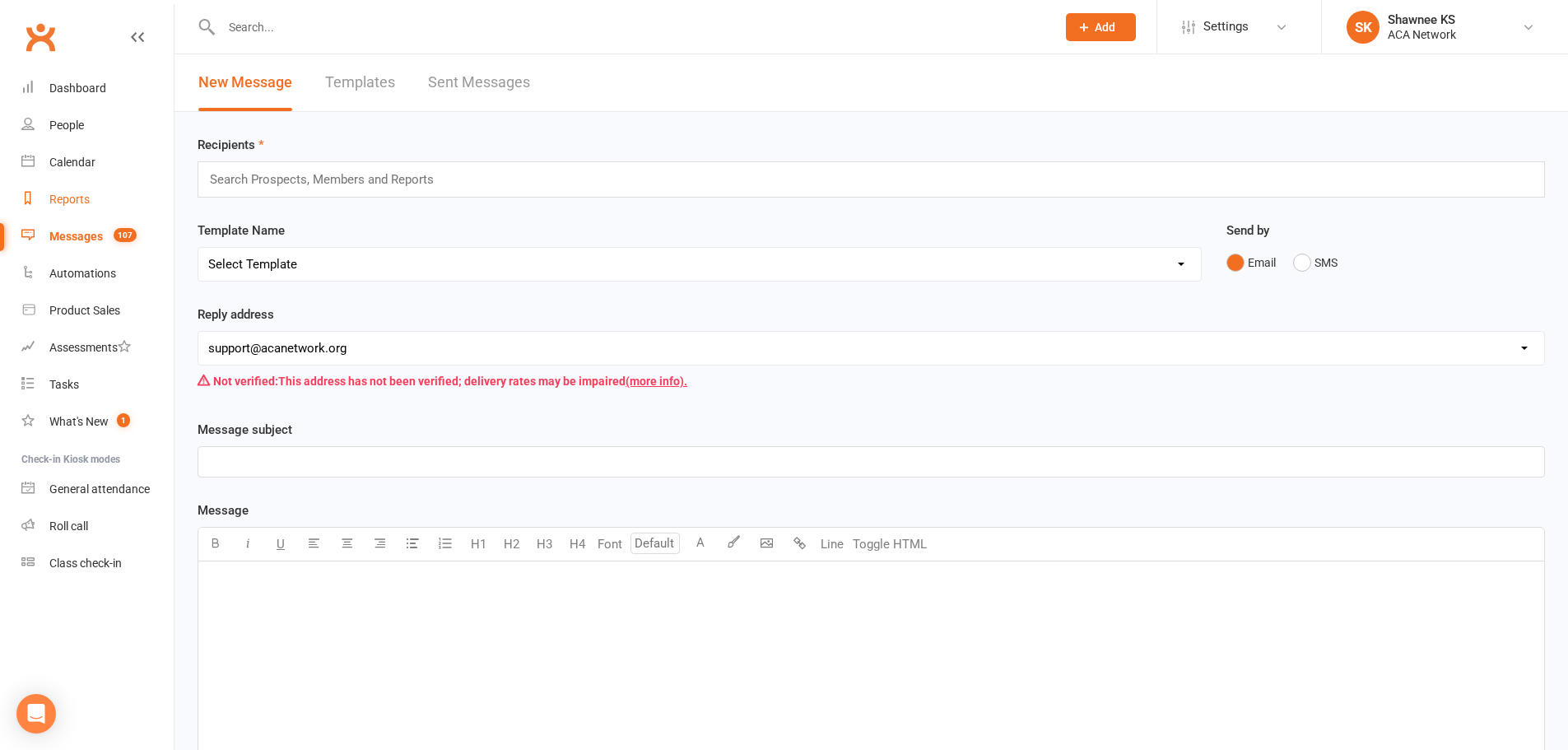
click at [66, 197] on div "Reports" at bounding box center [70, 199] width 40 height 13
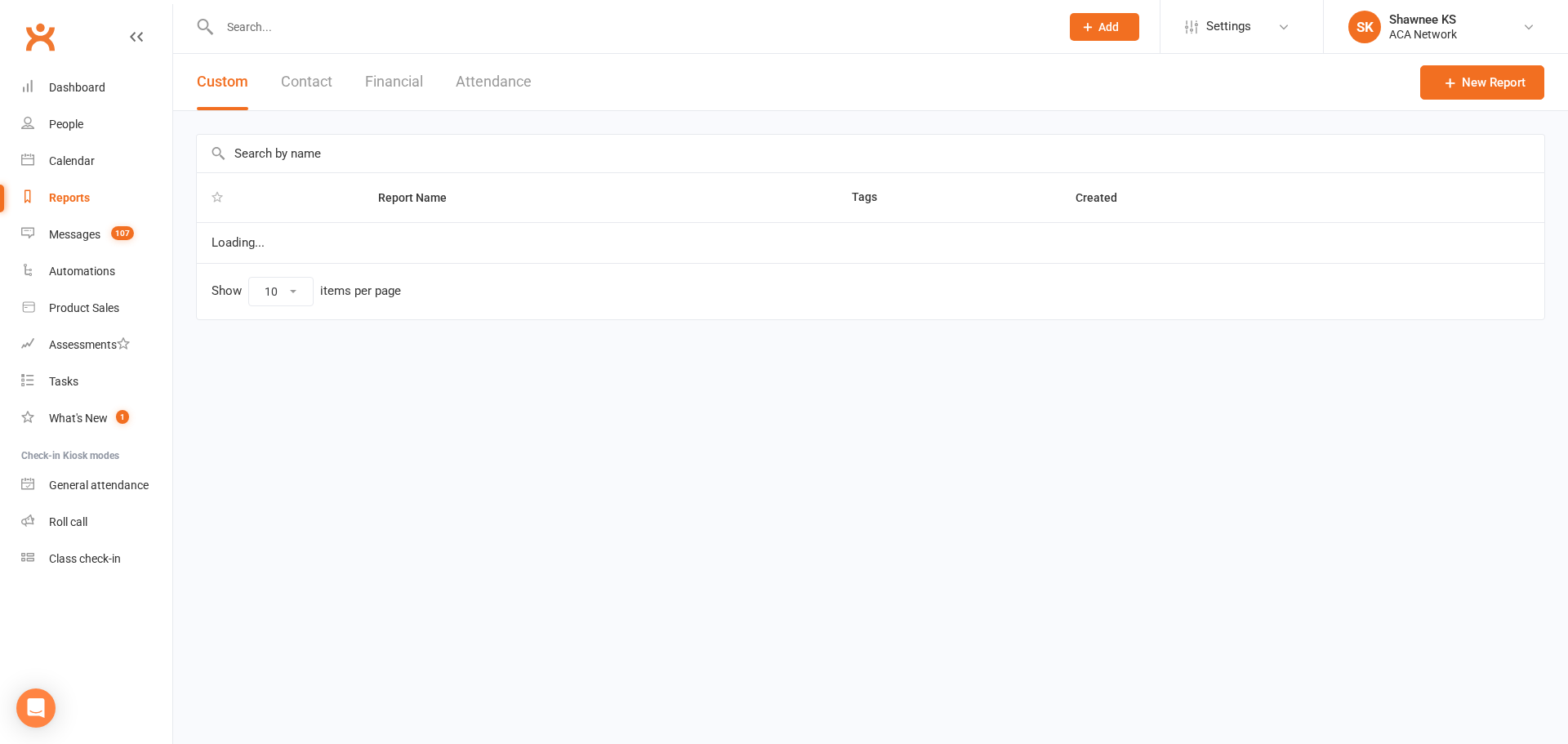
select select "100"
